Goal: Task Accomplishment & Management: Manage account settings

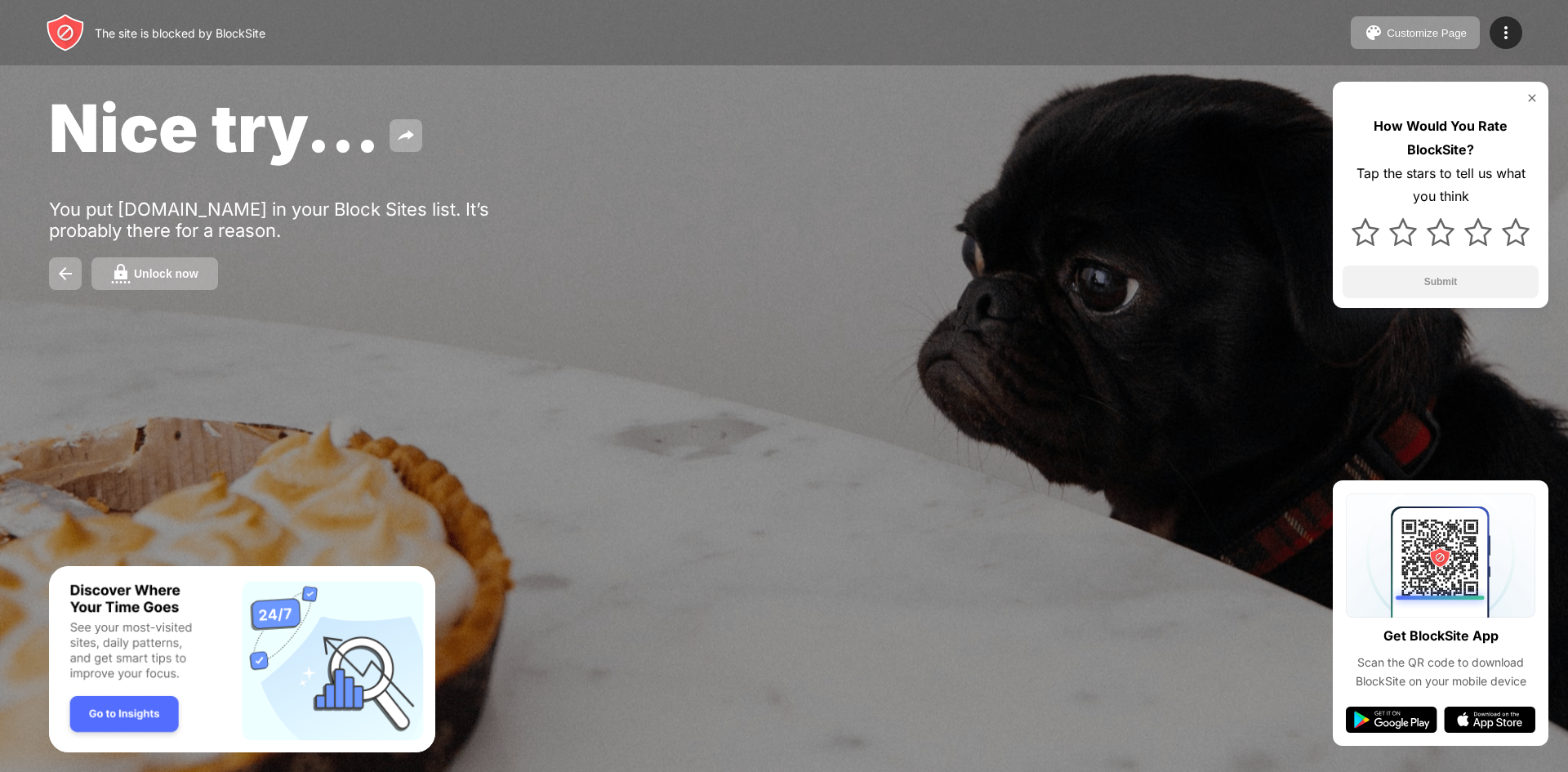
click at [158, 274] on div "Unlock now" at bounding box center [166, 274] width 64 height 13
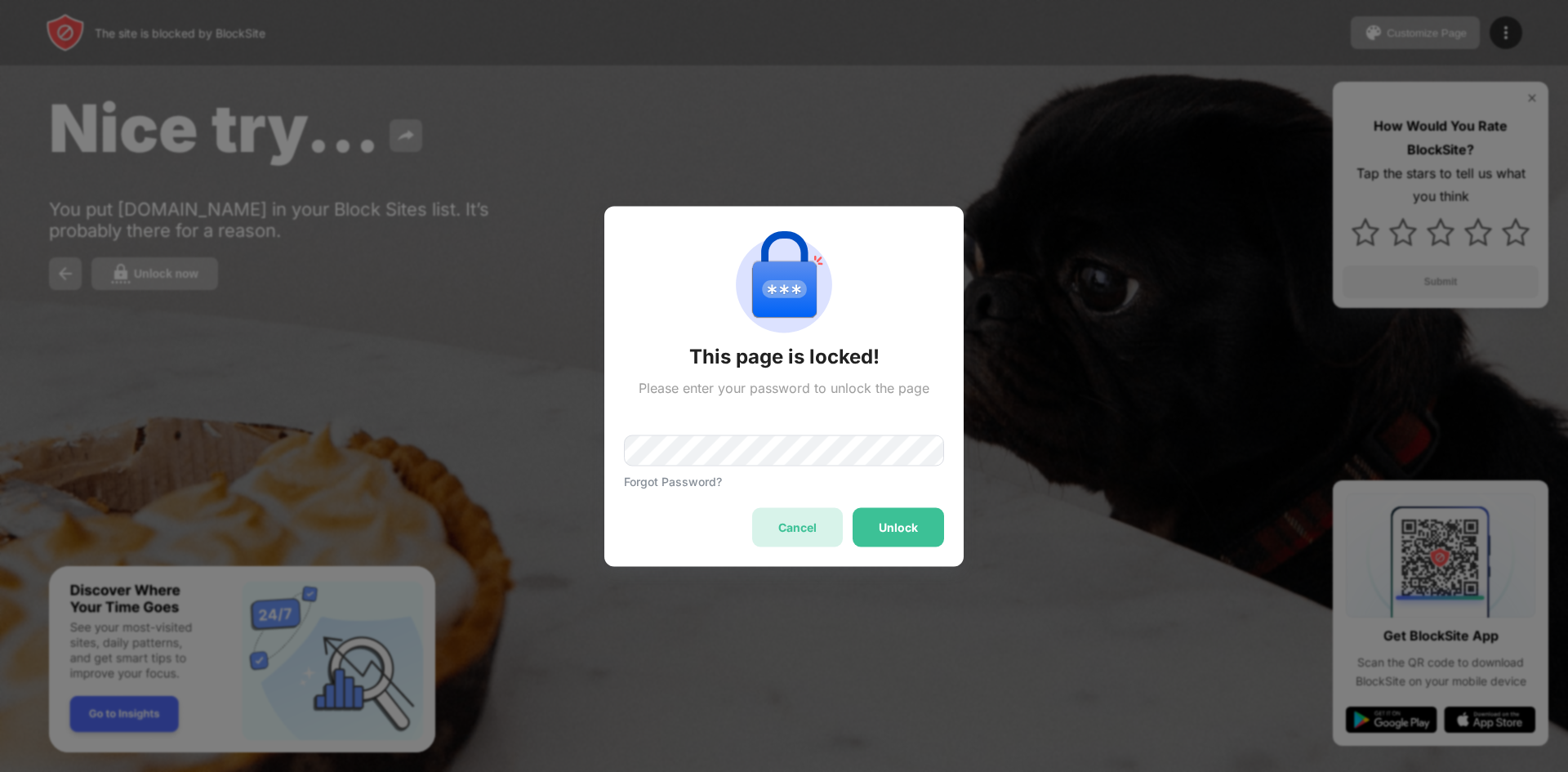
click at [786, 524] on div "Cancel" at bounding box center [797, 527] width 38 height 13
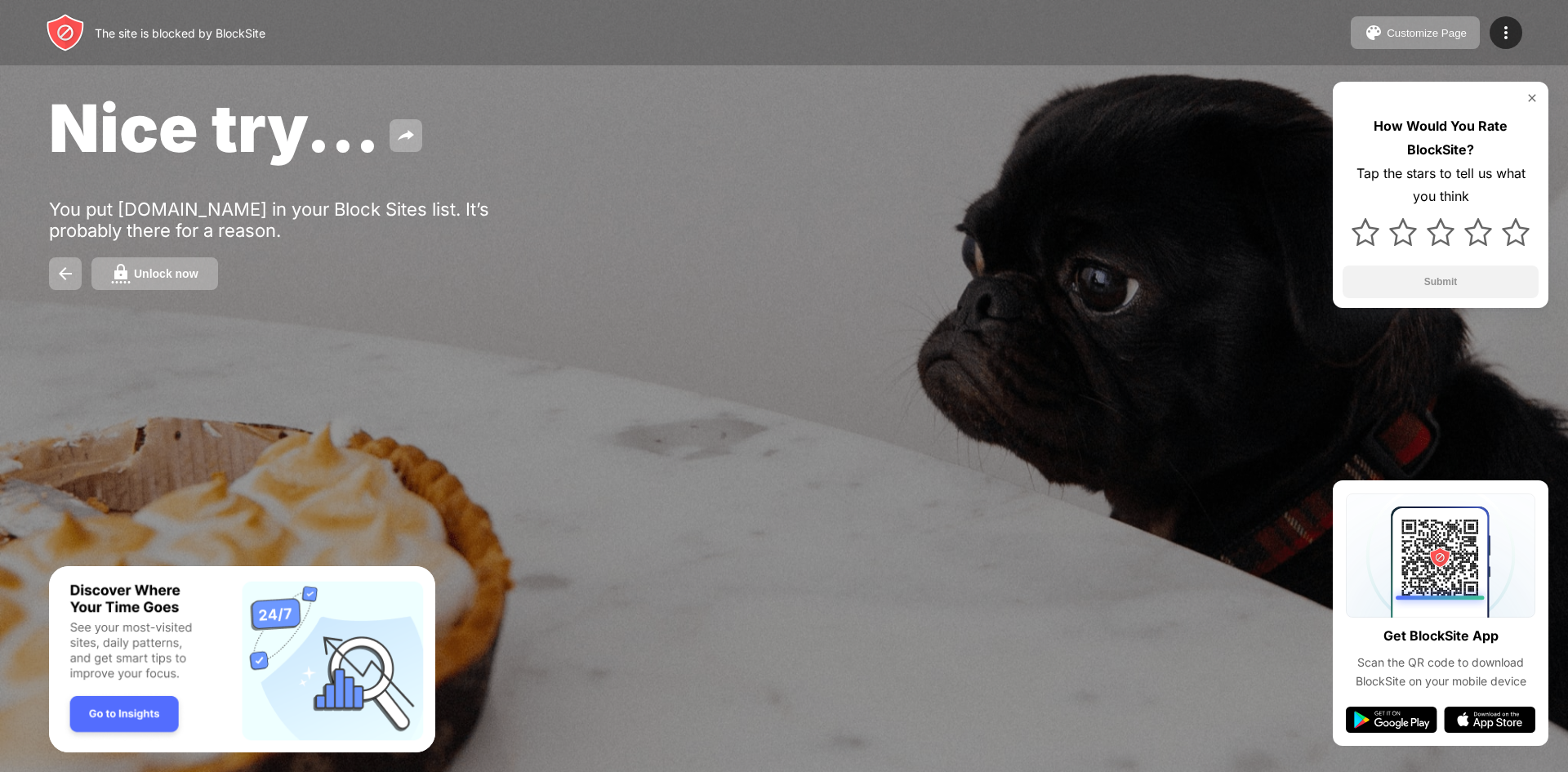
click at [123, 722] on img "Banner Message" at bounding box center [242, 659] width 386 height 187
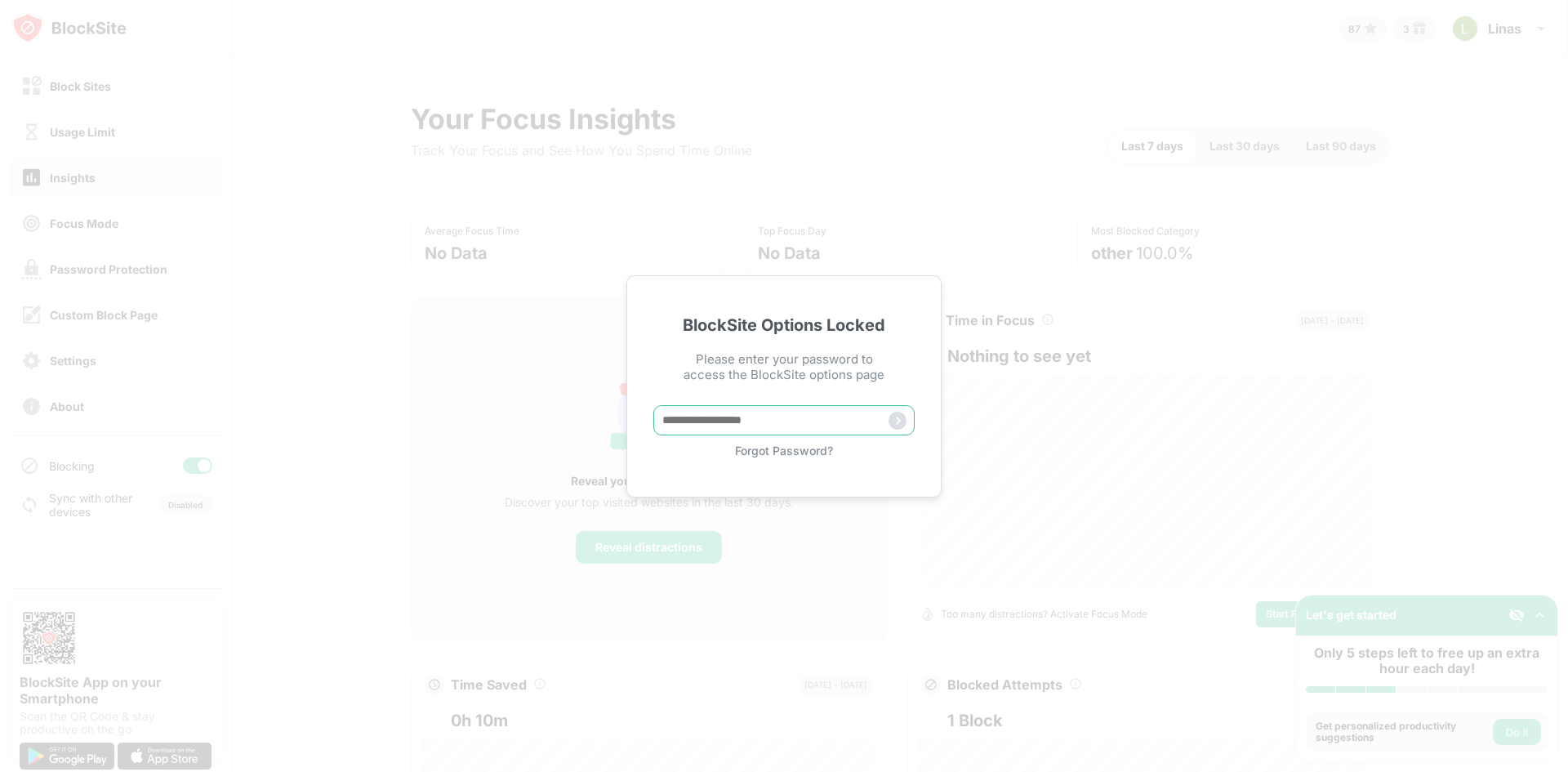
click at [730, 415] on input "text" at bounding box center [784, 420] width 262 height 30
click at [731, 423] on input "text" at bounding box center [784, 420] width 262 height 30
paste input "*****"
type input "*****"
click at [900, 416] on img at bounding box center [897, 420] width 18 height 18
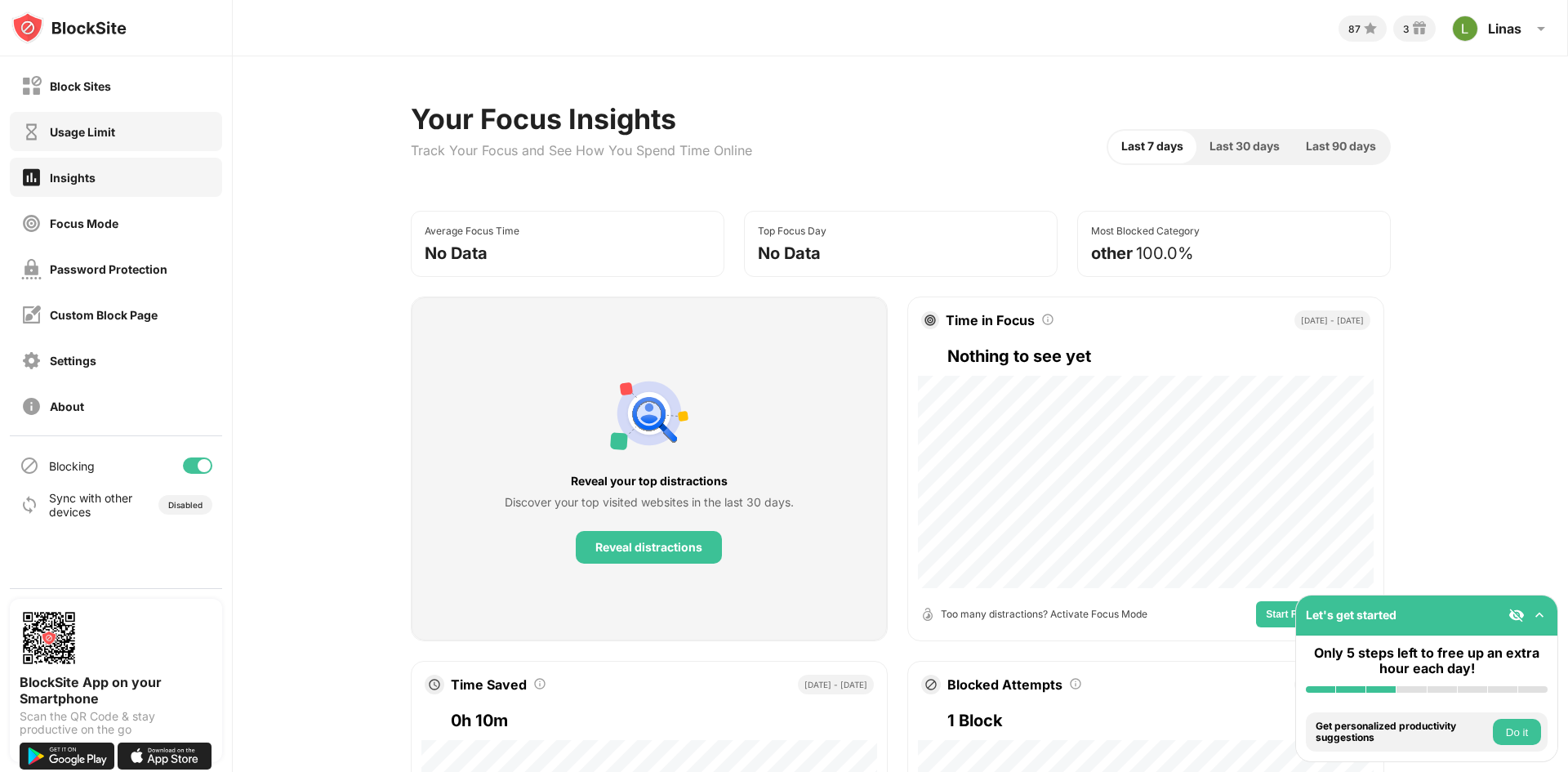
click at [71, 129] on div "Usage Limit" at bounding box center [83, 131] width 65 height 14
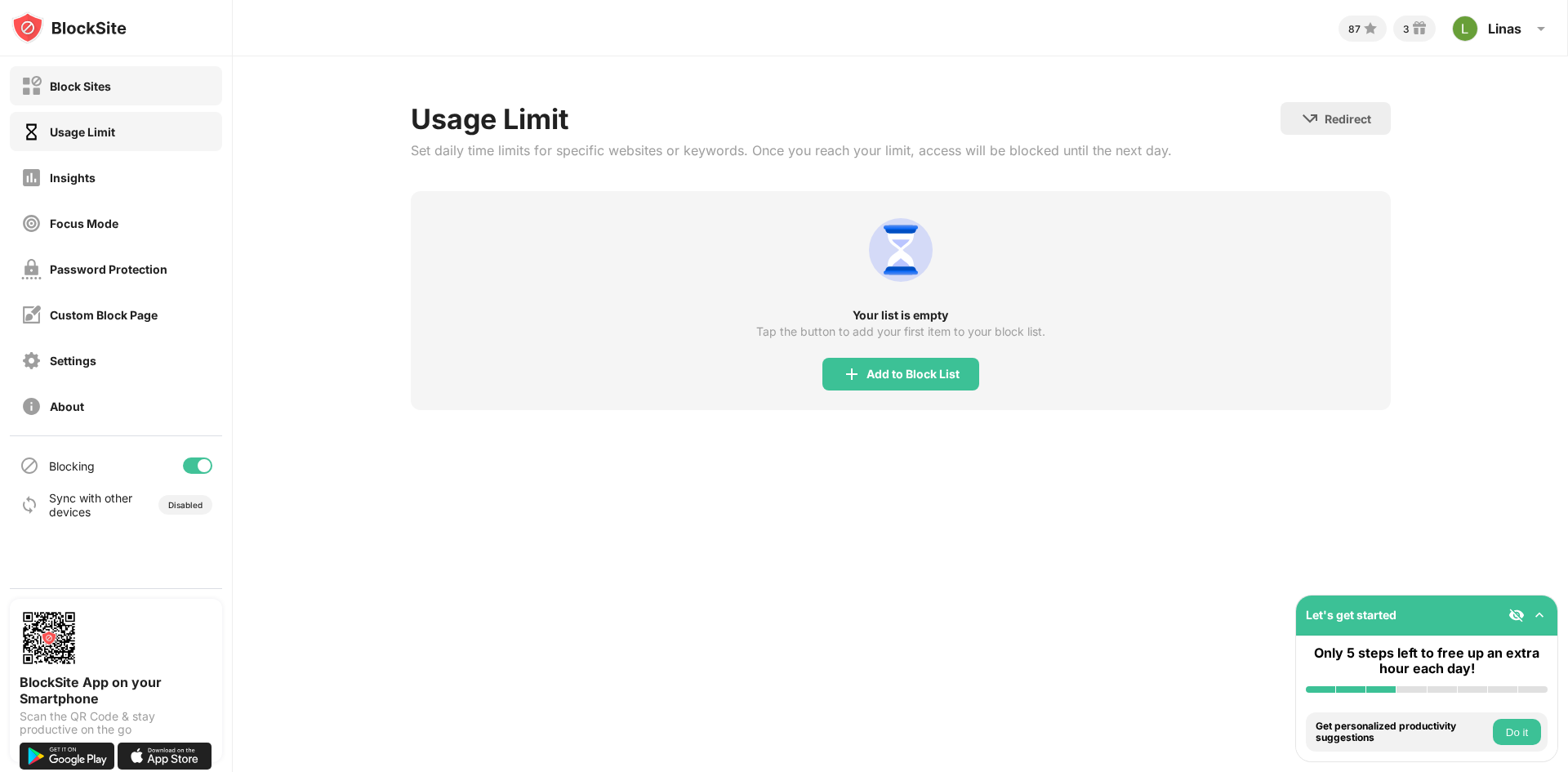
click at [89, 87] on div "Block Sites" at bounding box center [81, 86] width 61 height 14
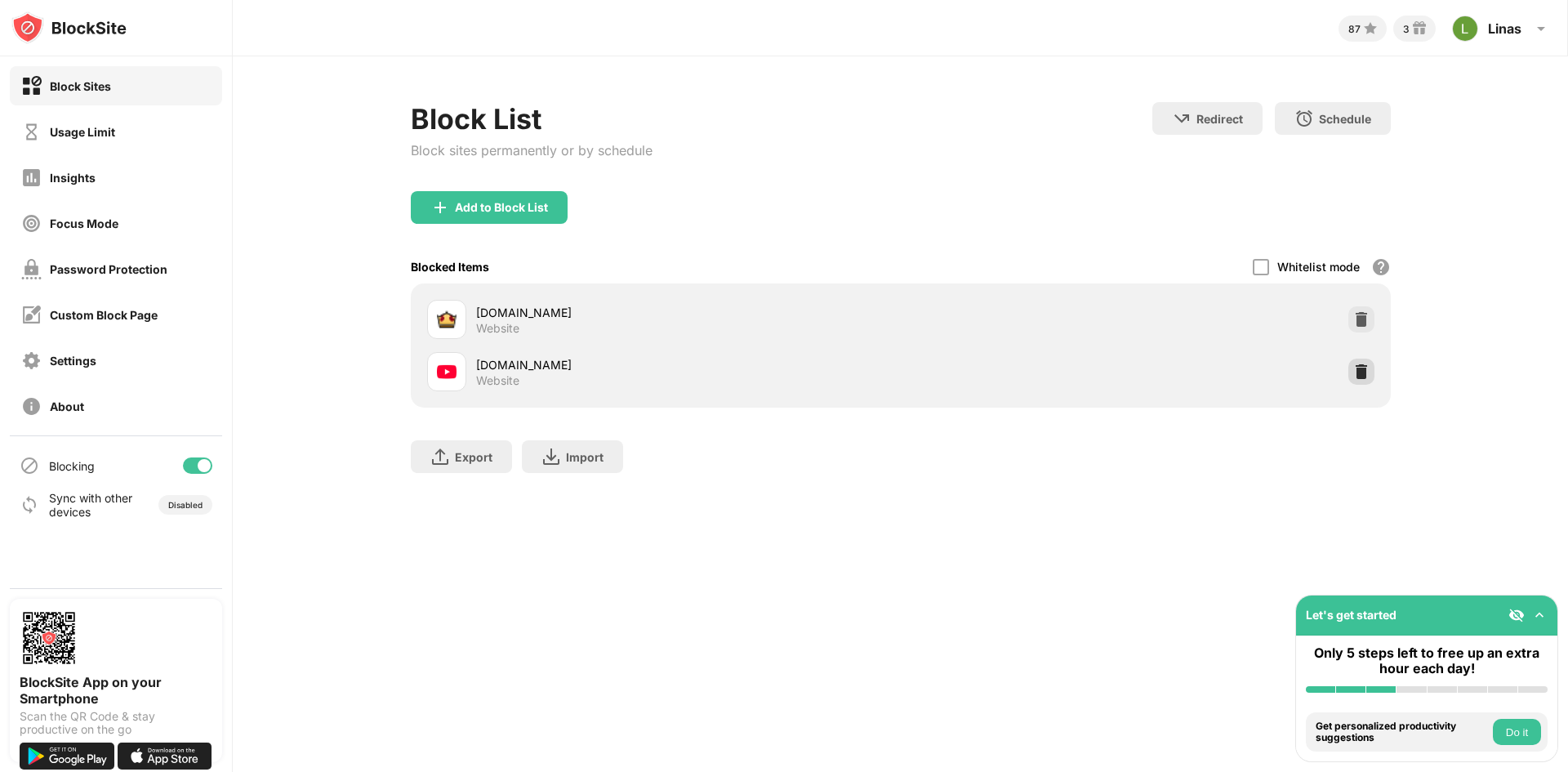
click at [1359, 375] on img at bounding box center [1362, 372] width 17 height 17
